Goal: Task Accomplishment & Management: Manage account settings

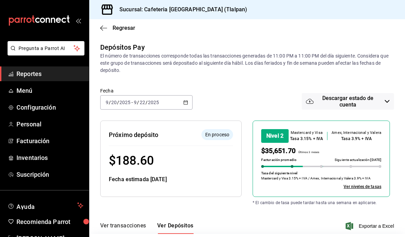
scroll to position [20, 0]
click at [47, 90] on span "Menú" at bounding box center [49, 90] width 67 height 9
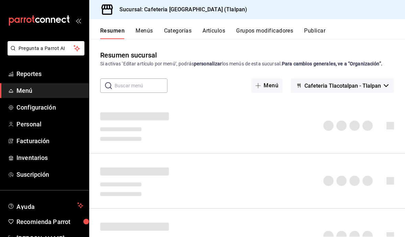
click at [43, 74] on span "Reportes" at bounding box center [49, 73] width 67 height 9
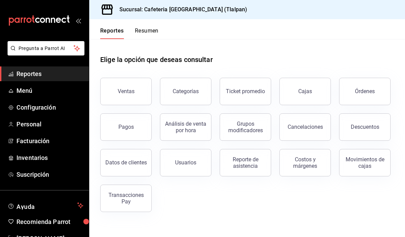
click at [131, 192] on div "Transacciones Pay" at bounding box center [126, 198] width 43 height 13
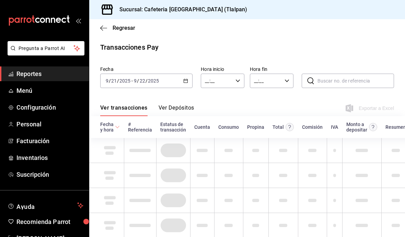
type input "00:00"
type input "23:59"
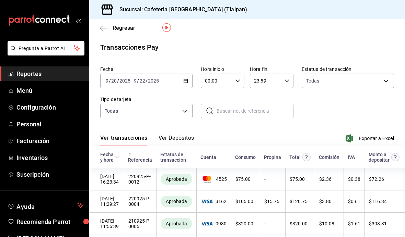
click at [172, 135] on button "Ver Depósitos" at bounding box center [176, 141] width 36 height 12
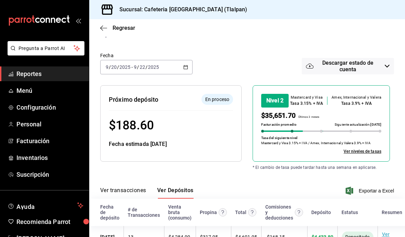
scroll to position [35, 0]
click at [27, 93] on span "Menú" at bounding box center [49, 90] width 67 height 9
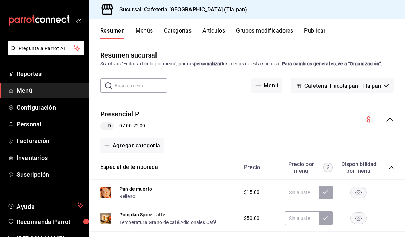
click at [147, 32] on button "Menús" at bounding box center [143, 33] width 17 height 12
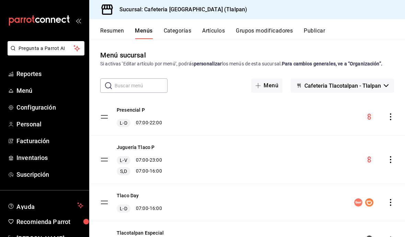
click at [384, 120] on div "menu-maker-table" at bounding box center [379, 117] width 29 height 8
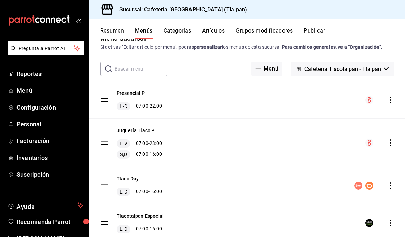
scroll to position [17, 0]
click at [394, 179] on div "Tlaco Day L-D 07:00 - 16:00" at bounding box center [246, 185] width 315 height 37
click at [387, 184] on icon "actions" at bounding box center [390, 185] width 7 height 7
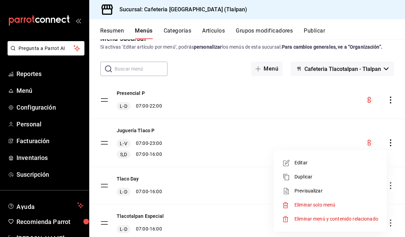
click at [317, 162] on span "Editar" at bounding box center [336, 162] width 84 height 7
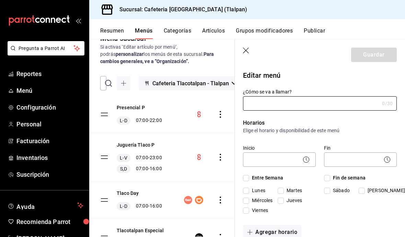
type input "Tlaco Day"
checkbox input "true"
type input "17363779542805"
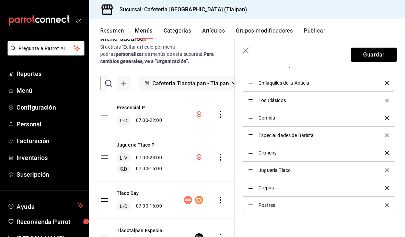
click at [377, 57] on button "Guardar" at bounding box center [374, 55] width 46 height 14
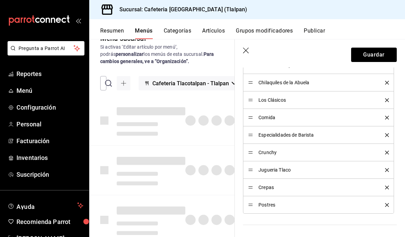
checkbox input "false"
type input "1758640263950"
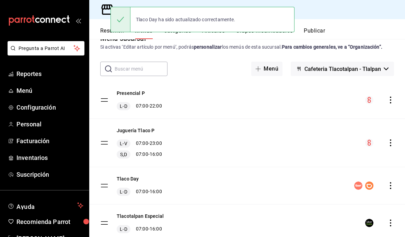
click at [388, 220] on icon "actions" at bounding box center [390, 223] width 7 height 7
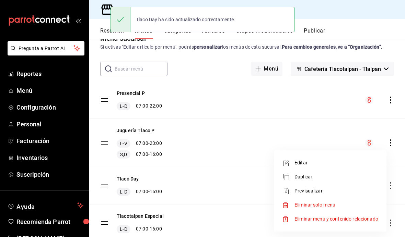
click at [305, 161] on span "Editar" at bounding box center [336, 162] width 84 height 7
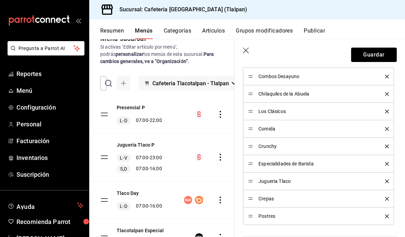
scroll to position [249, 0]
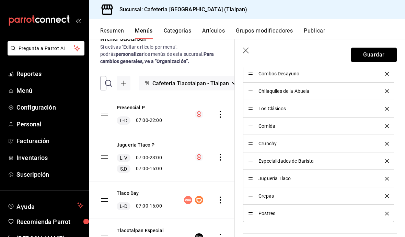
click at [381, 53] on button "Guardar" at bounding box center [374, 55] width 46 height 14
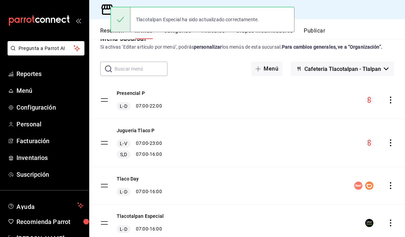
click at [386, 167] on div "Tlaco Day L-D 07:00 - 16:00" at bounding box center [246, 185] width 315 height 37
click at [390, 182] on icon "actions" at bounding box center [389, 185] width 1 height 7
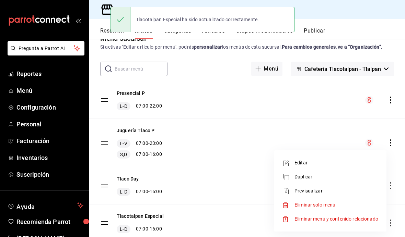
click at [304, 164] on span "Editar" at bounding box center [336, 162] width 84 height 7
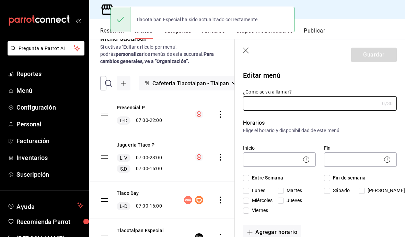
type input "Tlaco Day"
checkbox input "true"
type input "17363779542805"
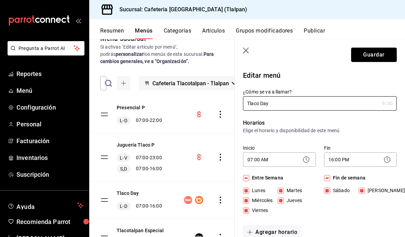
click at [371, 58] on button "Guardar" at bounding box center [374, 55] width 46 height 14
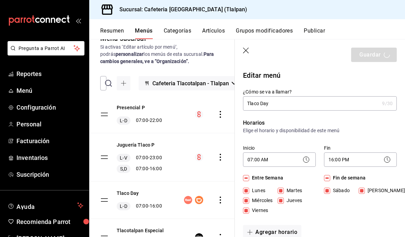
checkbox input "false"
type input "1758640302340"
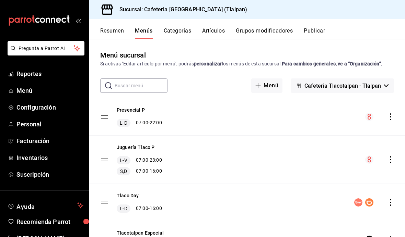
click at [221, 33] on button "Artículos" at bounding box center [213, 33] width 23 height 12
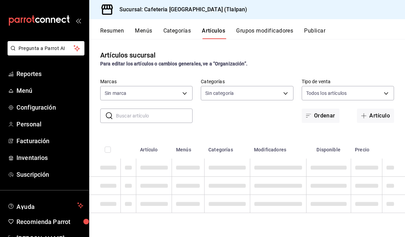
type input "ec576109-29d1-42df-b2ca-5becddbd2efe,3dfd9669-9911-4f47-a36d-8fb2dcc6eb36,e5a57…"
type input "8fb5c5e2-c76a-4129-8e25-25de823e503d,657201d4-d6ef-4148-94c8-ccd00e340086,2df64…"
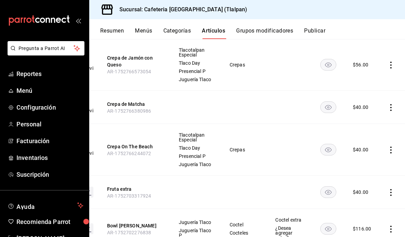
scroll to position [0, 35]
click at [392, 147] on icon "actions" at bounding box center [390, 150] width 7 height 7
click at [369, 137] on span "Editar" at bounding box center [370, 137] width 18 height 7
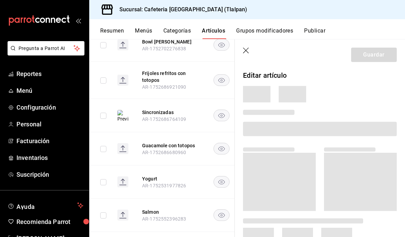
click at [365, 131] on span at bounding box center [320, 129] width 154 height 14
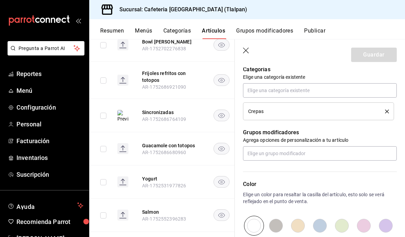
scroll to position [330, 0]
click at [386, 112] on icon "delete" at bounding box center [387, 111] width 4 height 4
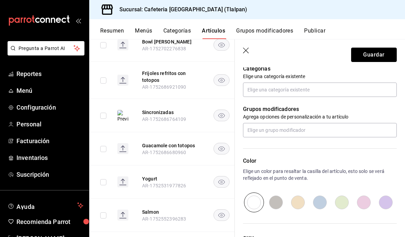
click at [377, 55] on button "Guardar" at bounding box center [374, 55] width 46 height 14
type textarea "x"
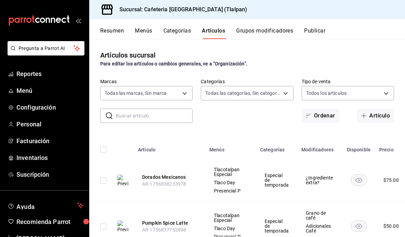
click at [172, 114] on input "text" at bounding box center [154, 116] width 76 height 14
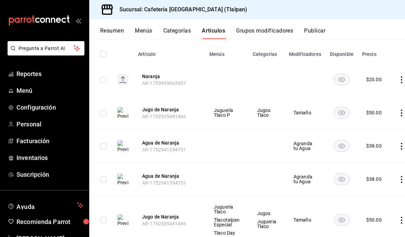
scroll to position [95, 0]
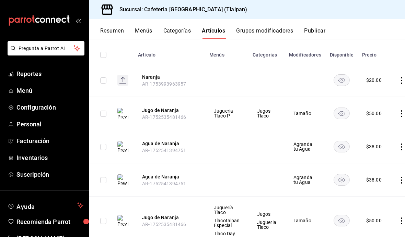
type input "Naranj"
click at [399, 218] on icon "actions" at bounding box center [401, 221] width 7 height 7
click at [390, 187] on li "Editar" at bounding box center [372, 191] width 41 height 14
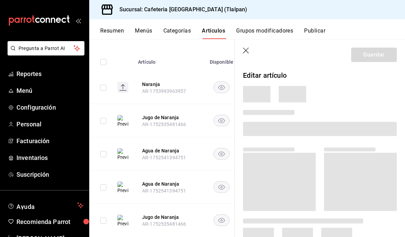
scroll to position [80, 0]
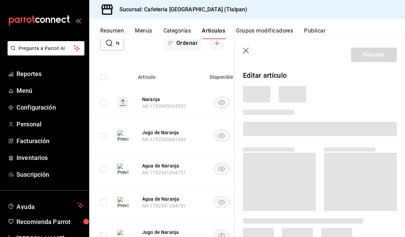
click at [376, 191] on span at bounding box center [360, 182] width 73 height 58
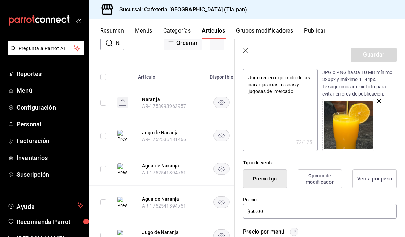
scroll to position [123, 0]
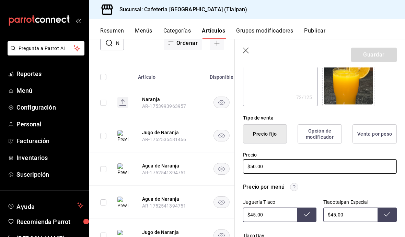
click at [258, 169] on input "$50.00" at bounding box center [320, 166] width 154 height 14
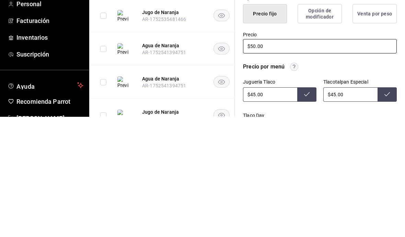
type textarea "x"
type input "$5.00"
type textarea "x"
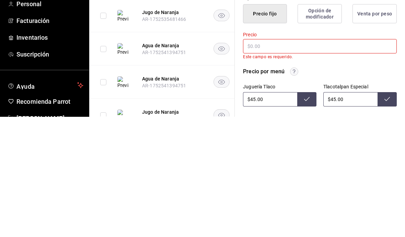
type input "$3.00"
type textarea "x"
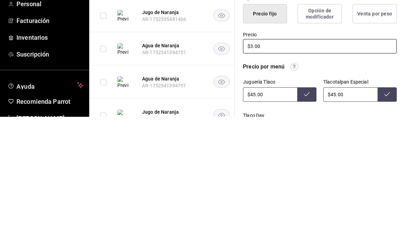
type input "$35.00"
type textarea "x"
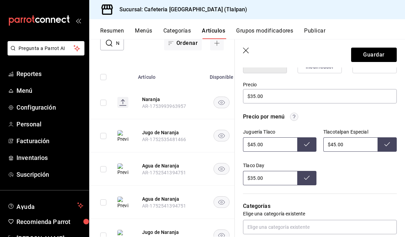
scroll to position [192, 0]
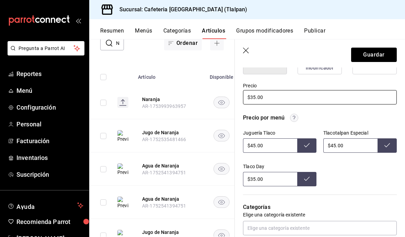
type input "$35.00"
click at [378, 50] on button "Guardar" at bounding box center [374, 55] width 46 height 14
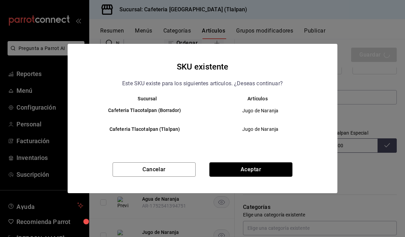
click at [277, 175] on button "Aceptar" at bounding box center [250, 170] width 83 height 14
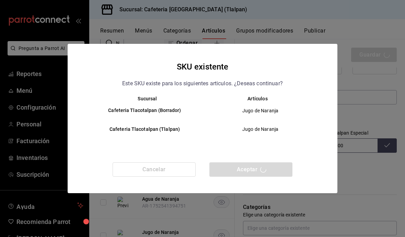
type textarea "x"
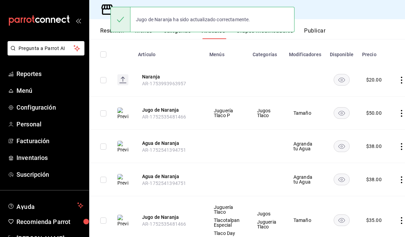
scroll to position [95, 0]
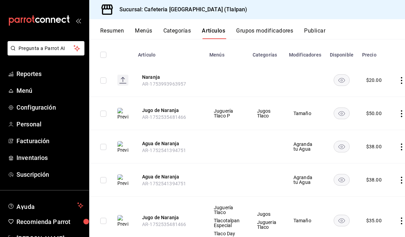
click at [401, 97] on td at bounding box center [402, 113] width 26 height 33
click at [394, 97] on td at bounding box center [402, 113] width 26 height 33
click at [398, 110] on icon "actions" at bounding box center [401, 113] width 7 height 7
click at [375, 107] on span "Editar" at bounding box center [379, 104] width 18 height 7
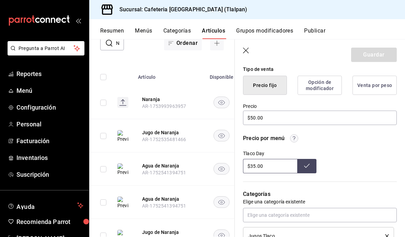
scroll to position [164, 0]
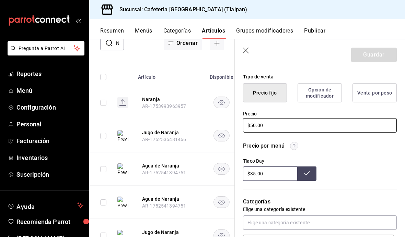
click at [257, 130] on input "$50.00" at bounding box center [320, 125] width 154 height 14
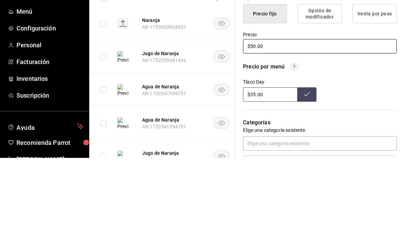
type textarea "x"
type input "$50.00"
type textarea "x"
type input "$50.00"
type textarea "x"
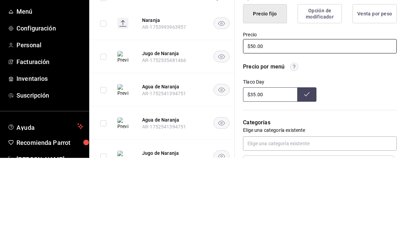
type input "$5.00"
type textarea "x"
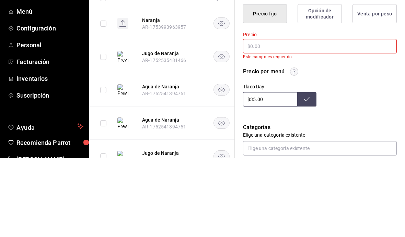
type input "$3.00"
type textarea "x"
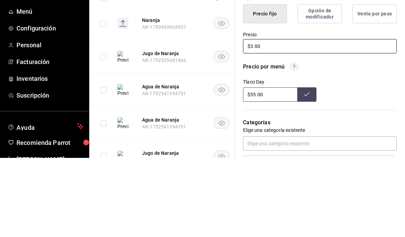
type input "$35.00"
type textarea "x"
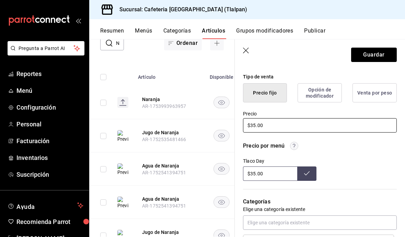
type input "$35.00"
click at [368, 59] on button "Guardar" at bounding box center [374, 55] width 46 height 14
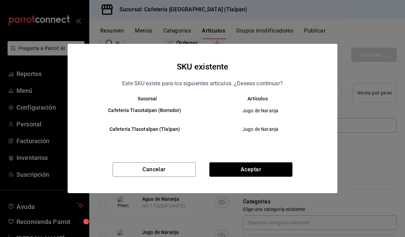
click at [274, 172] on button "Aceptar" at bounding box center [250, 170] width 83 height 14
type textarea "x"
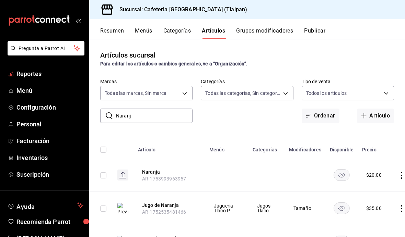
click at [12, 68] on link "Reportes" at bounding box center [44, 74] width 89 height 15
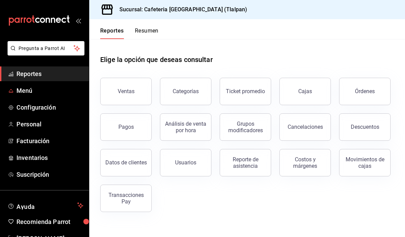
click at [20, 93] on span "Menú" at bounding box center [49, 90] width 67 height 9
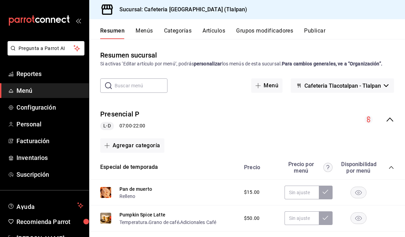
click at [393, 116] on icon "collapse-menu-row" at bounding box center [389, 120] width 8 height 8
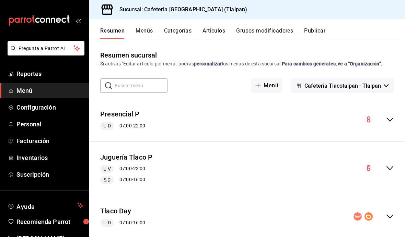
click at [212, 28] on button "Artículos" at bounding box center [213, 33] width 23 height 12
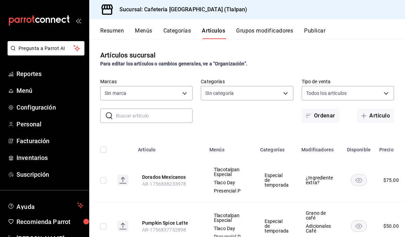
type input "ec576109-29d1-42df-b2ca-5becddbd2efe,3dfd9669-9911-4f47-a36d-8fb2dcc6eb36,e5a57…"
type input "8fb5c5e2-c76a-4129-8e25-25de823e503d,657201d4-d6ef-4148-94c8-ccd00e340086,2df64…"
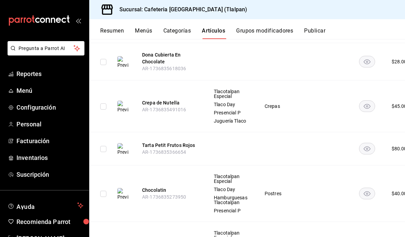
scroll to position [7819, 0]
click at [270, 31] on button "Grupos modificadores" at bounding box center [264, 33] width 57 height 12
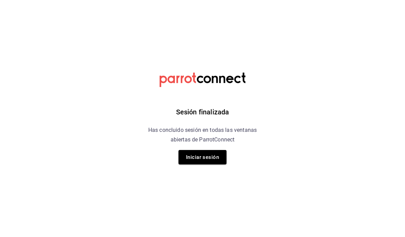
click at [199, 161] on button "Iniciar sesión" at bounding box center [202, 157] width 48 height 14
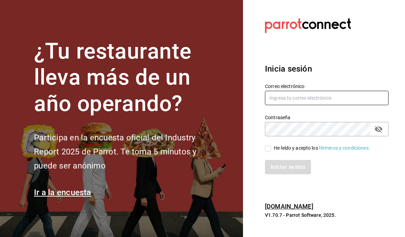
click at [313, 105] on input "text" at bounding box center [326, 98] width 123 height 14
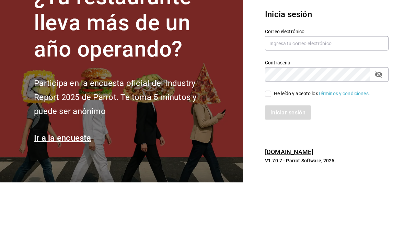
scroll to position [24, 0]
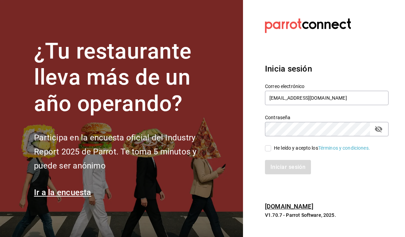
type input "zedillorodolfo@gmail.com"
click at [272, 145] on span "He leído y acepto los Términos y condiciones." at bounding box center [320, 148] width 99 height 7
click at [271, 145] on input "He leído y acepto los Términos y condiciones." at bounding box center [268, 148] width 6 height 6
checkbox input "true"
click at [283, 160] on button "Iniciar sesión" at bounding box center [288, 167] width 47 height 14
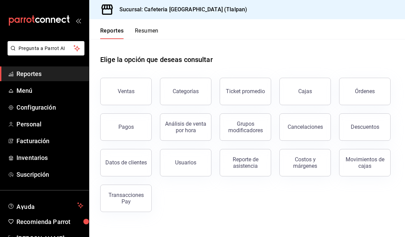
click at [31, 90] on span "Menú" at bounding box center [49, 90] width 67 height 9
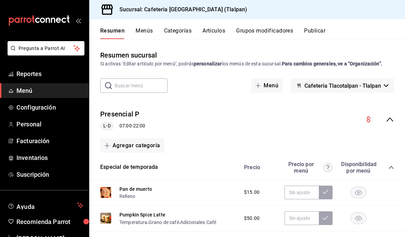
click at [256, 35] on button "Grupos modificadores" at bounding box center [264, 33] width 57 height 12
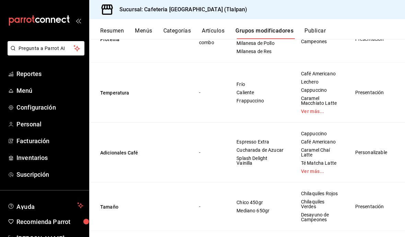
scroll to position [1410, 0]
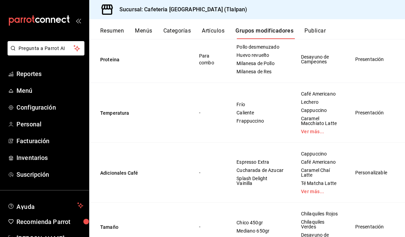
click at [403, 10] on icon "actions" at bounding box center [406, 6] width 7 height 7
click at [359, 121] on div at bounding box center [354, 119] width 12 height 8
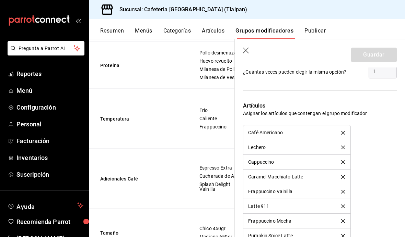
scroll to position [471, 0]
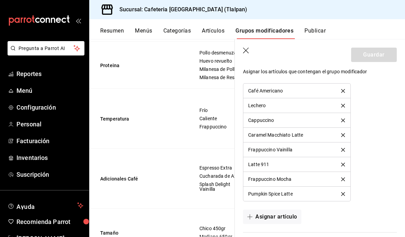
click at [343, 89] on icon "delete" at bounding box center [343, 91] width 4 height 4
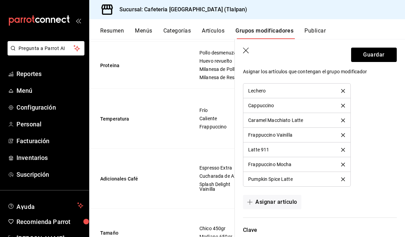
click at [342, 88] on li "Lechero" at bounding box center [296, 91] width 107 height 15
click at [345, 92] on button "delete" at bounding box center [342, 91] width 13 height 4
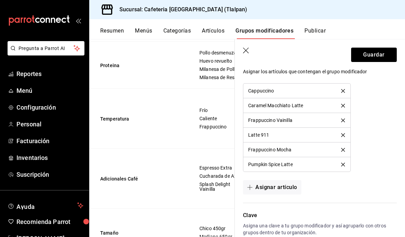
click at [344, 92] on icon "delete" at bounding box center [343, 91] width 4 height 4
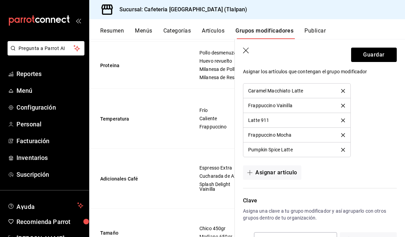
click at [344, 92] on icon "delete" at bounding box center [343, 91] width 4 height 4
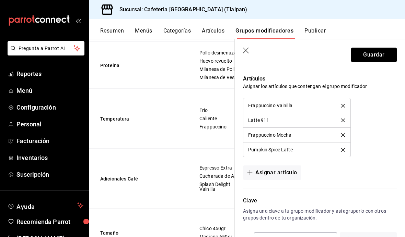
click at [343, 92] on div "Artículos Asignar los artículos que contengan el grupo modificador Frappuccino …" at bounding box center [315, 123] width 162 height 113
click at [341, 102] on li "Frappuccino Vainilla" at bounding box center [296, 105] width 107 height 15
click at [346, 106] on button "delete" at bounding box center [342, 106] width 13 height 4
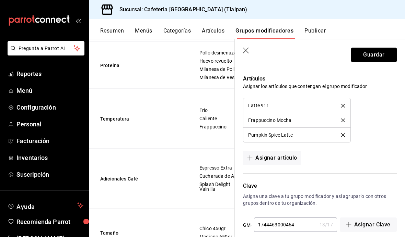
scroll to position [441, 0]
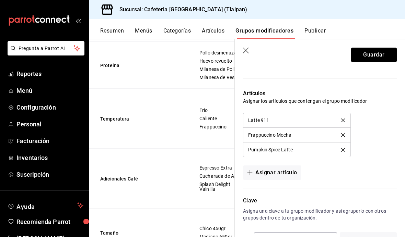
click at [346, 114] on li "Latte 911" at bounding box center [296, 120] width 107 height 15
click at [345, 122] on button "delete" at bounding box center [342, 121] width 13 height 4
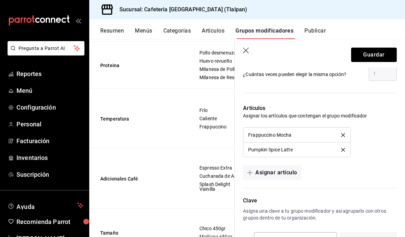
click at [345, 137] on button "delete" at bounding box center [342, 135] width 13 height 4
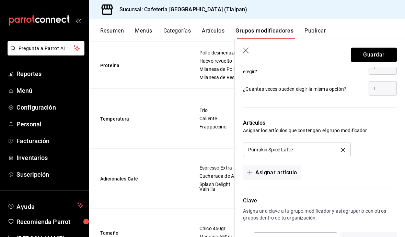
click at [346, 148] on button "delete" at bounding box center [342, 150] width 13 height 4
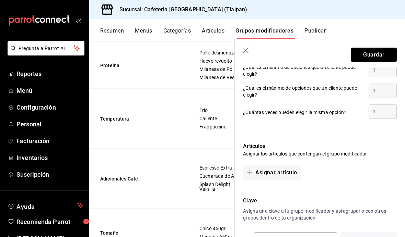
click at [365, 57] on button "Guardar" at bounding box center [374, 55] width 46 height 14
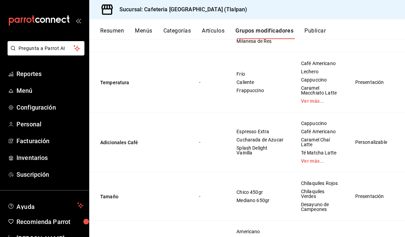
scroll to position [1423, 0]
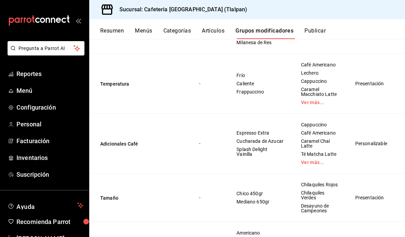
click at [359, 122] on div at bounding box center [354, 123] width 12 height 7
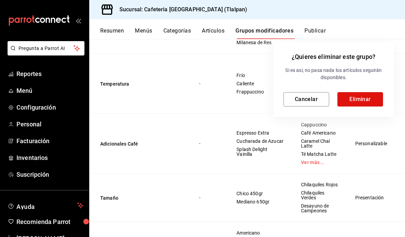
click at [353, 98] on button "Eliminar" at bounding box center [360, 99] width 46 height 14
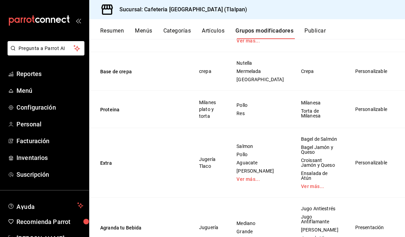
scroll to position [498, 0]
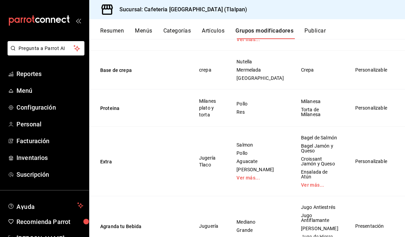
click at [403, 165] on icon "actions" at bounding box center [406, 161] width 7 height 7
click at [353, 190] on icon at bounding box center [352, 188] width 8 height 8
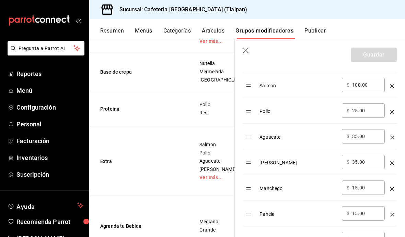
scroll to position [238, 0]
click at [390, 84] on icon "optionsTable" at bounding box center [392, 86] width 4 height 4
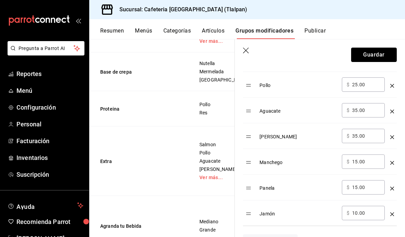
click at [363, 56] on button "Guardar" at bounding box center [374, 55] width 46 height 14
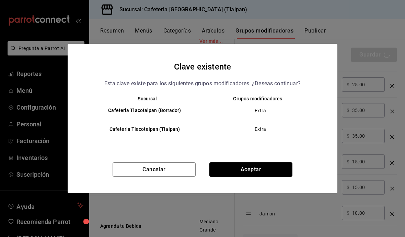
click at [226, 170] on button "Aceptar" at bounding box center [250, 170] width 83 height 14
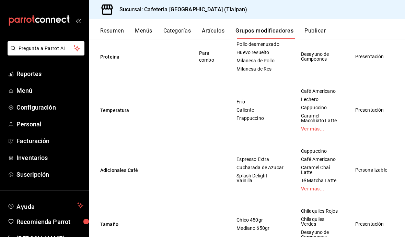
scroll to position [1380, 0]
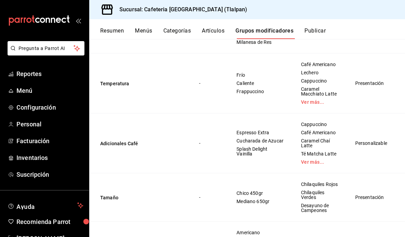
click at [403, 34] on icon "actions" at bounding box center [406, 30] width 7 height 7
click at [309, 149] on div at bounding box center [202, 118] width 405 height 237
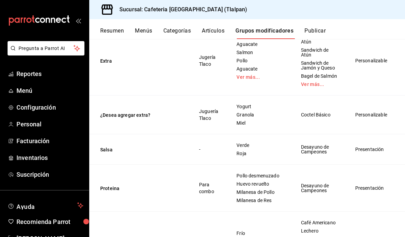
scroll to position [1221, 0]
click at [403, 65] on icon "actions" at bounding box center [406, 61] width 7 height 7
click at [376, 163] on span "Editar" at bounding box center [370, 163] width 18 height 7
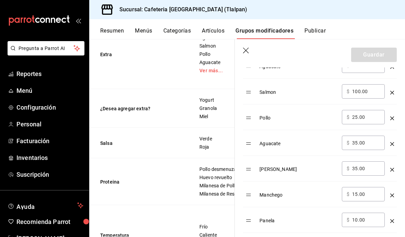
scroll to position [254, 0]
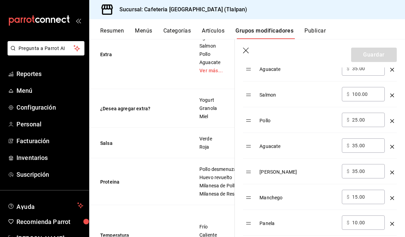
click at [394, 93] on td "optionsTable" at bounding box center [391, 95] width 9 height 26
click at [394, 94] on td "optionsTable" at bounding box center [391, 95] width 9 height 26
click at [393, 94] on icon "optionsTable" at bounding box center [392, 96] width 4 height 4
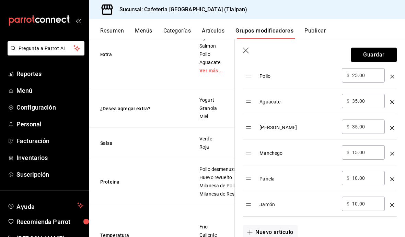
scroll to position [272, 0]
click at [393, 128] on icon "optionsTable" at bounding box center [392, 129] width 4 height 4
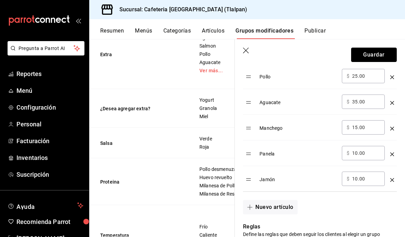
click at [370, 56] on button "Guardar" at bounding box center [374, 55] width 46 height 14
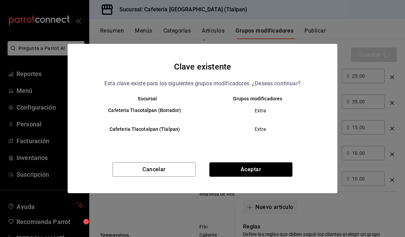
click at [268, 164] on button "Aceptar" at bounding box center [250, 170] width 83 height 14
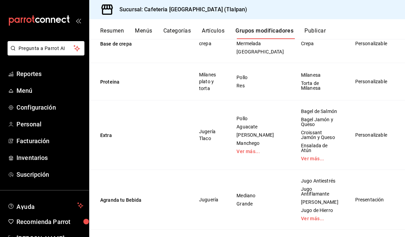
scroll to position [525, 0]
click at [401, 146] on td "simple table" at bounding box center [408, 135] width 26 height 70
click at [400, 146] on td "simple table" at bounding box center [408, 135] width 26 height 70
click at [403, 139] on icon "actions" at bounding box center [406, 135] width 7 height 7
click at [372, 157] on li "Editar" at bounding box center [363, 161] width 41 height 14
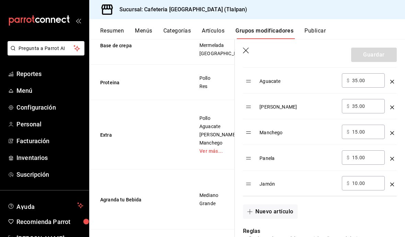
scroll to position [269, 0]
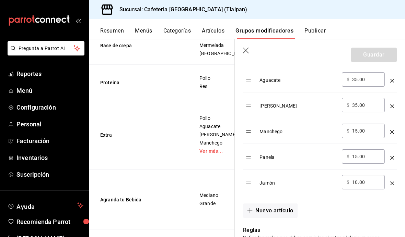
click at [394, 79] on td "optionsTable" at bounding box center [391, 80] width 9 height 26
click at [390, 106] on icon "optionsTable" at bounding box center [392, 107] width 4 height 4
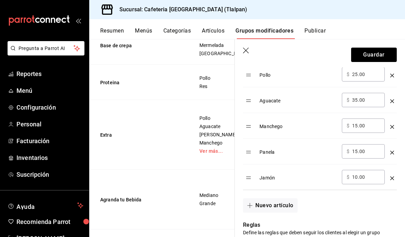
scroll to position [248, 0]
click at [377, 55] on button "Guardar" at bounding box center [374, 55] width 46 height 14
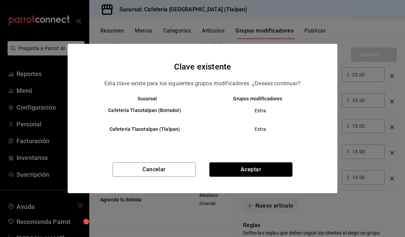
click at [265, 166] on button "Aceptar" at bounding box center [250, 170] width 83 height 14
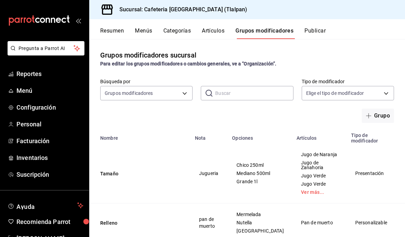
click at [151, 35] on button "Menús" at bounding box center [143, 33] width 17 height 12
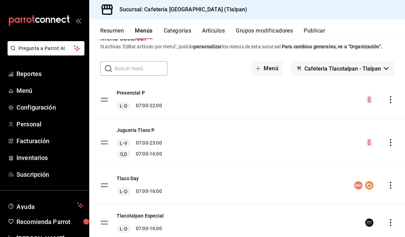
scroll to position [17, 0]
click at [214, 36] on button "Artículos" at bounding box center [213, 33] width 23 height 12
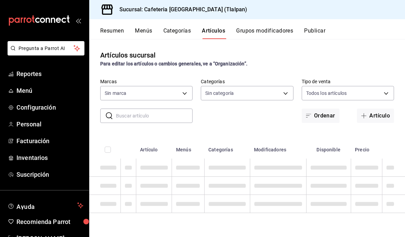
type input "ec576109-29d1-42df-b2ca-5becddbd2efe,3dfd9669-9911-4f47-a36d-8fb2dcc6eb36,e5a57…"
type input "8fb5c5e2-c76a-4129-8e25-25de823e503d,657201d4-d6ef-4148-94c8-ccd00e340086,2df64…"
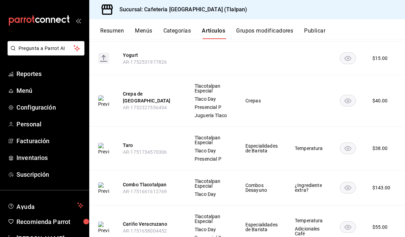
scroll to position [24, 0]
click at [25, 94] on span "Menú" at bounding box center [49, 90] width 67 height 9
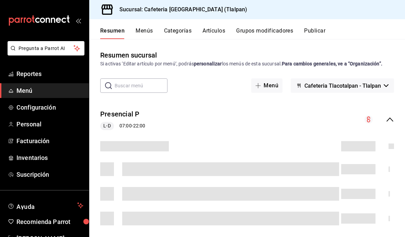
click at [368, 83] on span "Cafeteria Tlacotalpan - Tlalpan" at bounding box center [342, 86] width 76 height 7
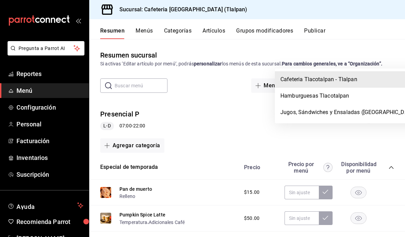
click at [235, 105] on div at bounding box center [202, 118] width 405 height 237
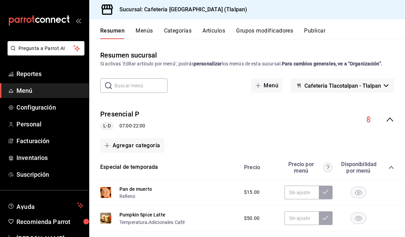
click at [391, 104] on div "Presencial P L-D 07:00 - 22:00" at bounding box center [246, 120] width 315 height 32
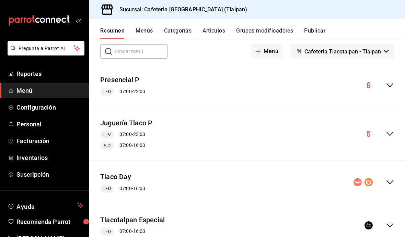
scroll to position [33, 0]
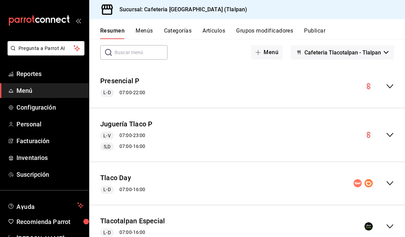
click at [390, 222] on icon "collapse-menu-row" at bounding box center [389, 226] width 8 height 8
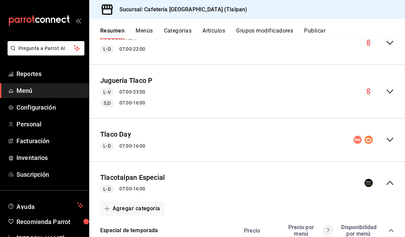
click at [390, 179] on icon "collapse-menu-row" at bounding box center [389, 183] width 8 height 8
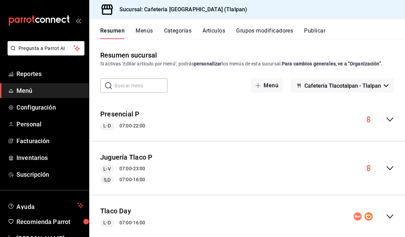
scroll to position [0, 0]
click at [313, 31] on button "Publicar" at bounding box center [314, 33] width 21 height 12
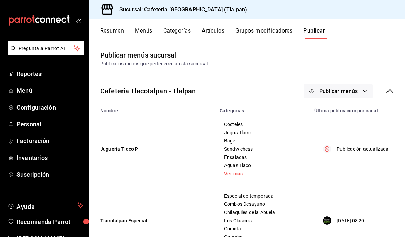
click at [388, 92] on icon at bounding box center [389, 91] width 8 height 8
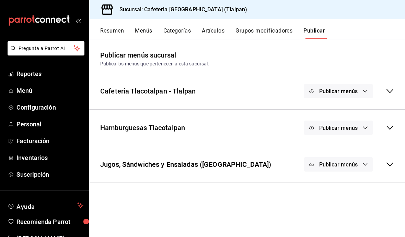
click at [350, 89] on span "Publicar menús" at bounding box center [338, 91] width 38 height 7
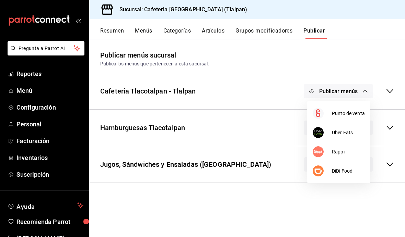
click at [337, 108] on li "Punto de venta" at bounding box center [338, 113] width 63 height 19
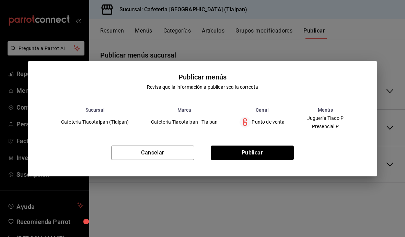
click at [279, 153] on button "Publicar" at bounding box center [251, 153] width 83 height 14
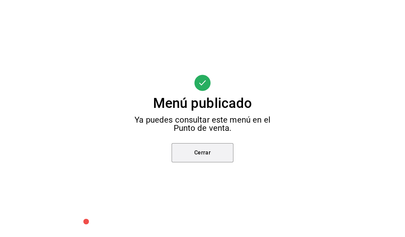
click at [214, 160] on button "Cerrar" at bounding box center [202, 152] width 62 height 19
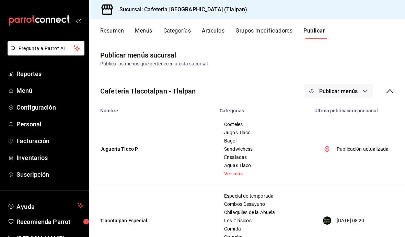
click at [349, 91] on span "Publicar menús" at bounding box center [338, 91] width 38 height 7
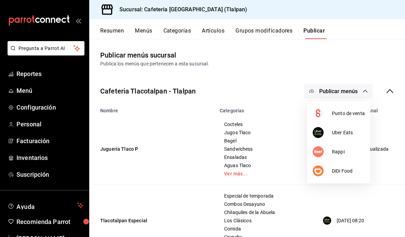
click at [336, 131] on span "Uber Eats" at bounding box center [348, 132] width 33 height 7
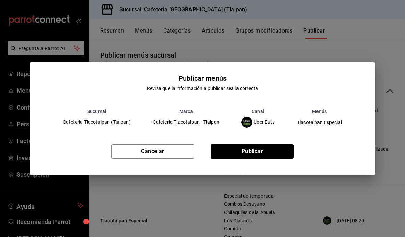
click at [266, 153] on button "Publicar" at bounding box center [251, 151] width 83 height 14
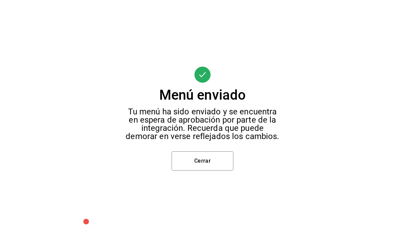
click at [225, 165] on button "Cerrar" at bounding box center [202, 161] width 62 height 19
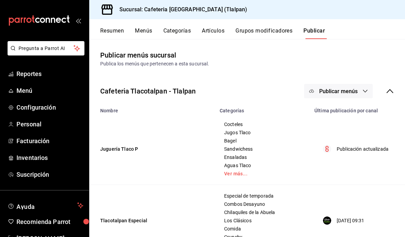
click at [345, 92] on span "Publicar menús" at bounding box center [338, 91] width 38 height 7
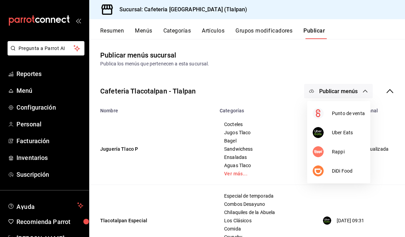
click at [322, 156] on img at bounding box center [317, 151] width 11 height 11
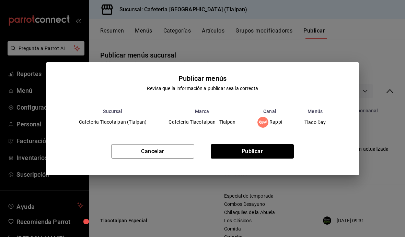
click at [254, 151] on button "Publicar" at bounding box center [251, 151] width 83 height 14
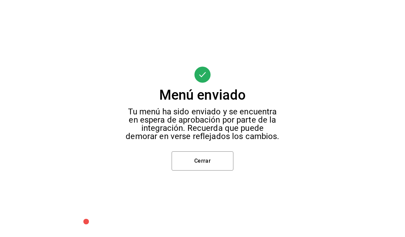
click at [232, 156] on button "Cerrar" at bounding box center [202, 161] width 62 height 19
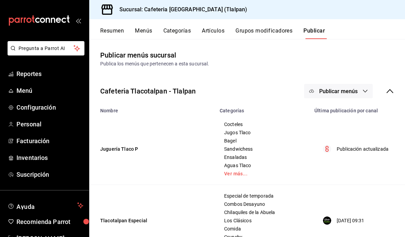
click at [344, 97] on button "Publicar menús" at bounding box center [338, 91] width 69 height 14
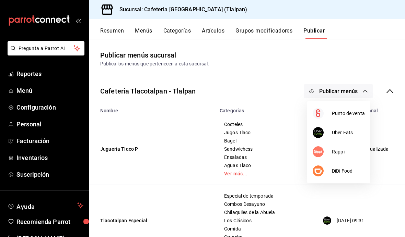
click at [339, 168] on span "DiDi Food" at bounding box center [348, 171] width 33 height 7
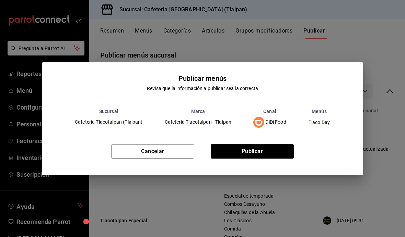
click at [262, 153] on button "Publicar" at bounding box center [251, 151] width 83 height 14
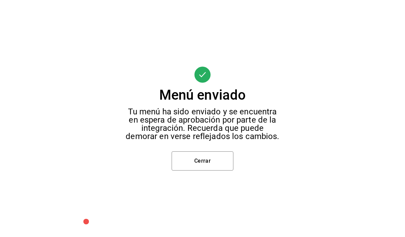
click at [231, 159] on button "Cerrar" at bounding box center [202, 161] width 62 height 19
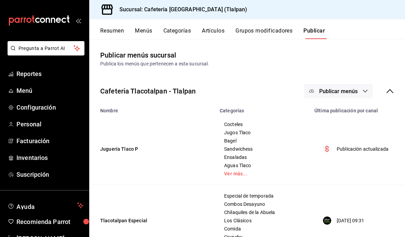
click at [390, 93] on icon at bounding box center [389, 91] width 8 height 8
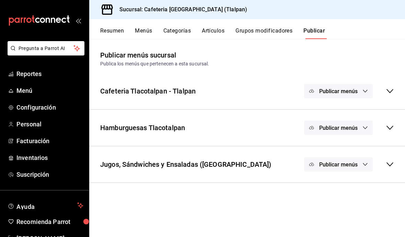
click at [346, 161] on span "Publicar menús" at bounding box center [338, 164] width 38 height 7
click at [328, 208] on div at bounding box center [321, 206] width 19 height 11
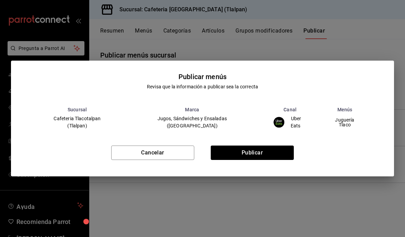
click at [268, 143] on div "Cancelar Publicar" at bounding box center [202, 156] width 383 height 42
click at [266, 157] on button "Publicar" at bounding box center [251, 153] width 83 height 14
